Goal: Task Accomplishment & Management: Use online tool/utility

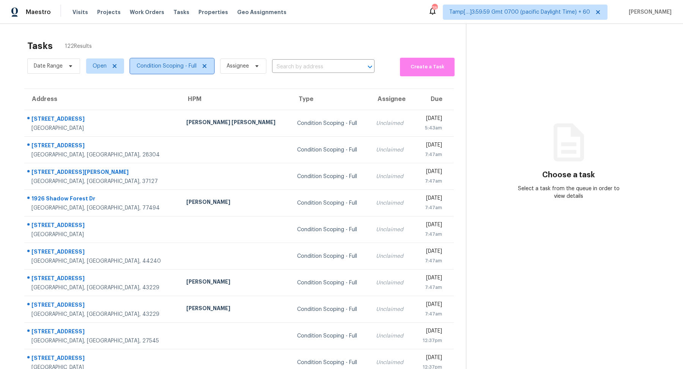
click at [170, 65] on span "Condition Scoping - Full" at bounding box center [167, 66] width 60 height 8
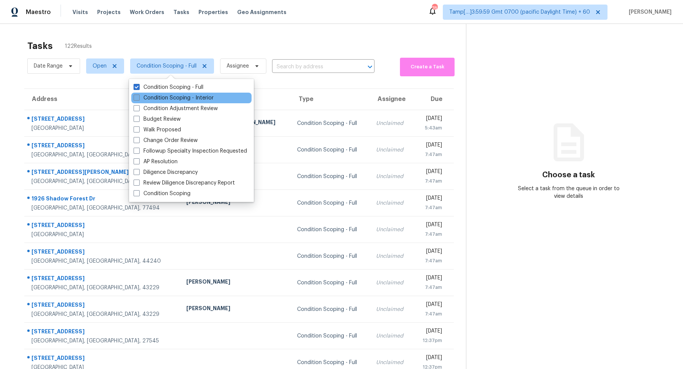
click at [172, 100] on label "Condition Scoping - Interior" at bounding box center [174, 98] width 80 height 8
click at [138, 99] on input "Condition Scoping - Interior" at bounding box center [136, 96] width 5 height 5
checkbox input "true"
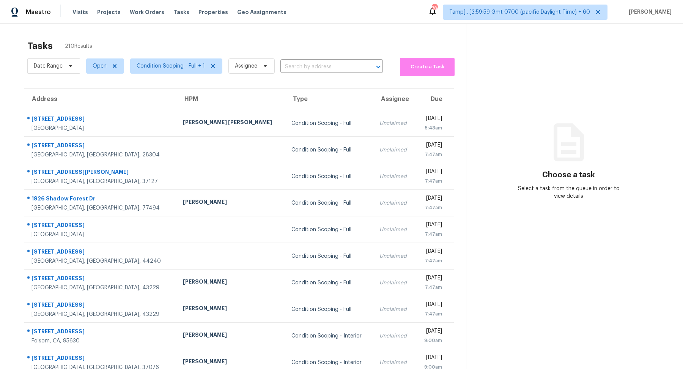
click at [244, 38] on div "Tasks 210 Results Date Range Open Condition Scoping - Full + 1 Assignee ​ Creat…" at bounding box center [341, 210] width 683 height 372
